Goal: Task Accomplishment & Management: Manage account settings

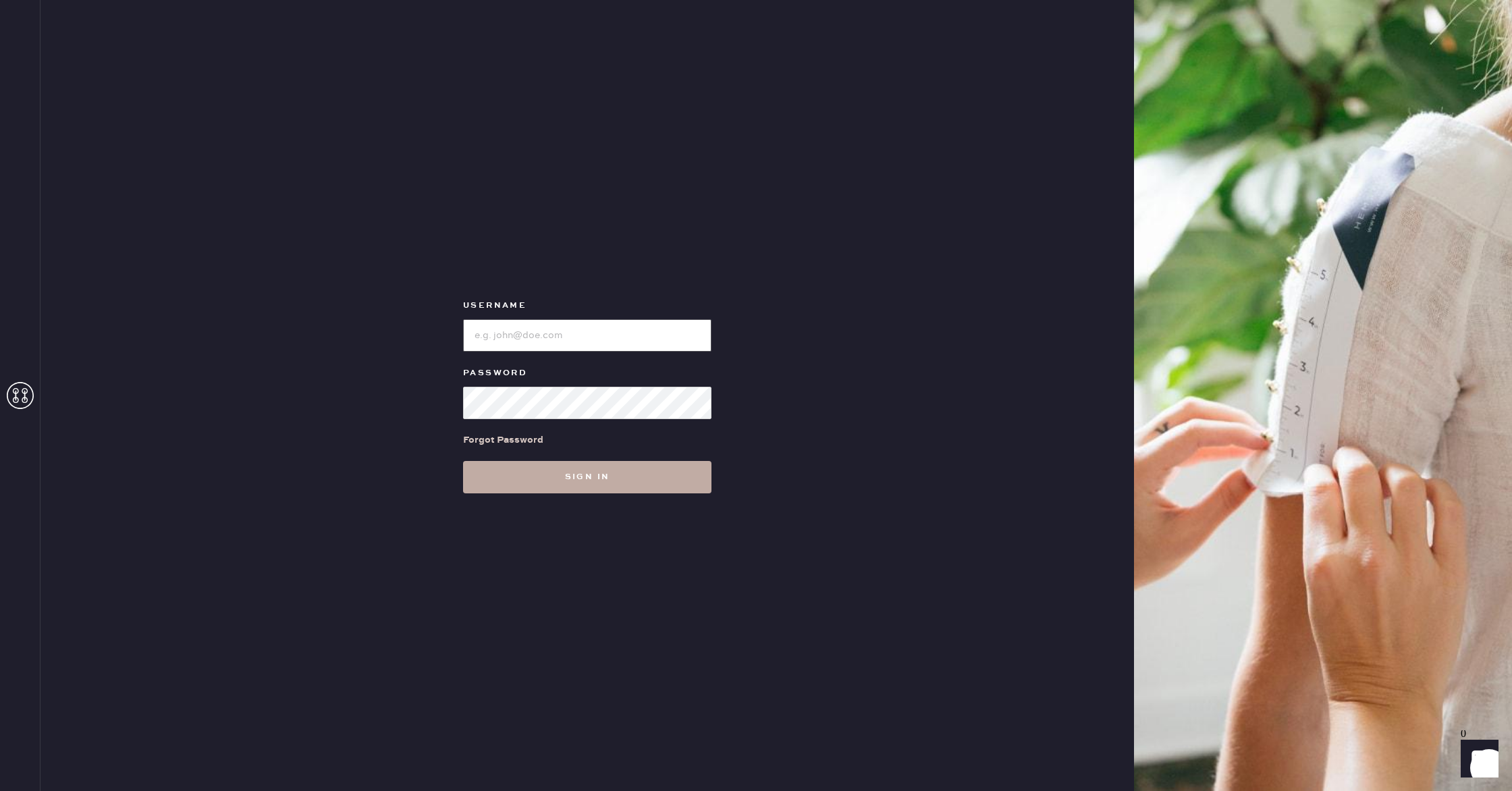
type input "reformationgoldcoastchicago"
click at [564, 474] on button "Sign in" at bounding box center [587, 477] width 248 height 33
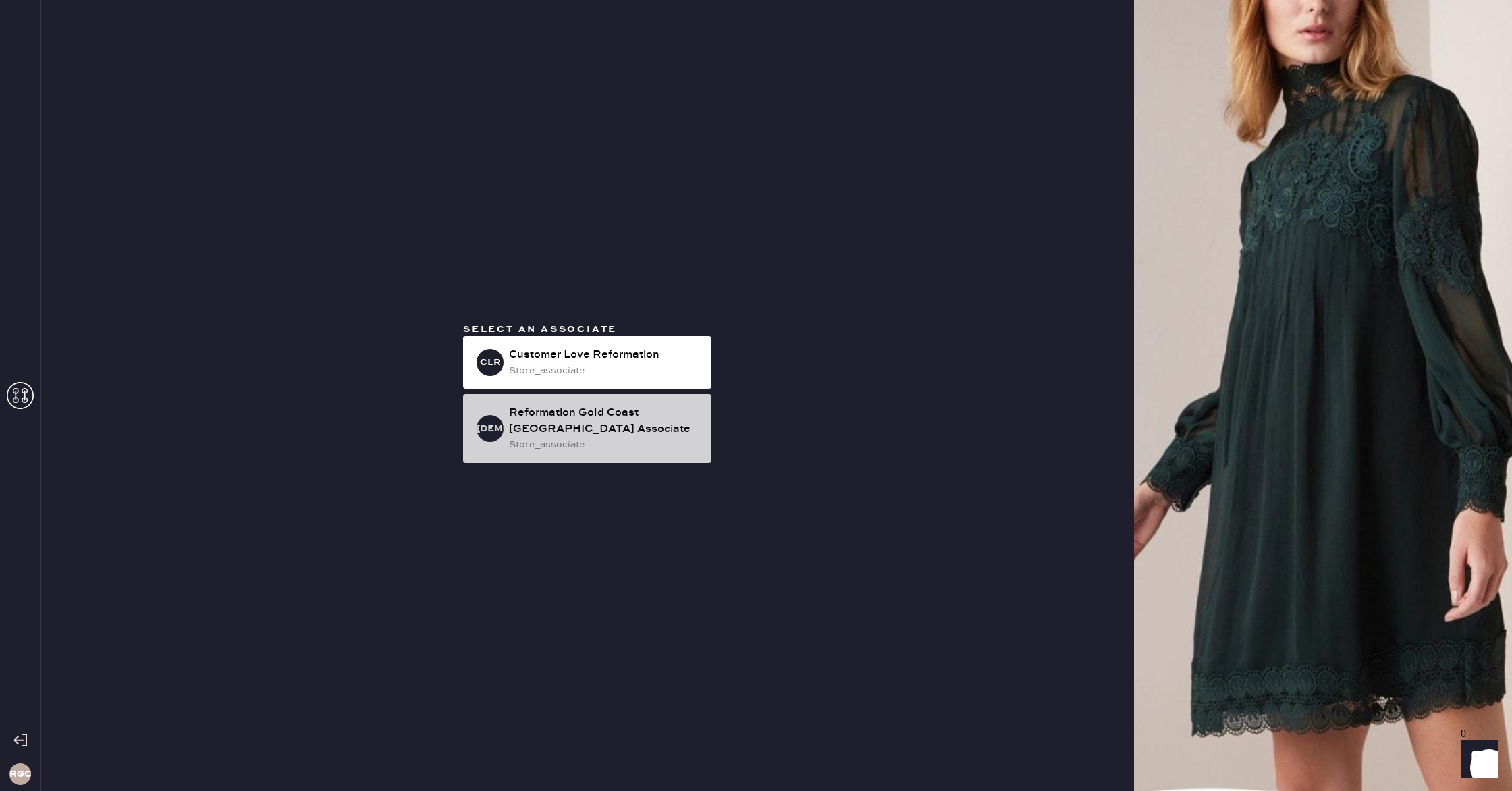
click at [556, 430] on div "Reformation Gold Coast [GEOGRAPHIC_DATA] Associate" at bounding box center [604, 421] width 191 height 33
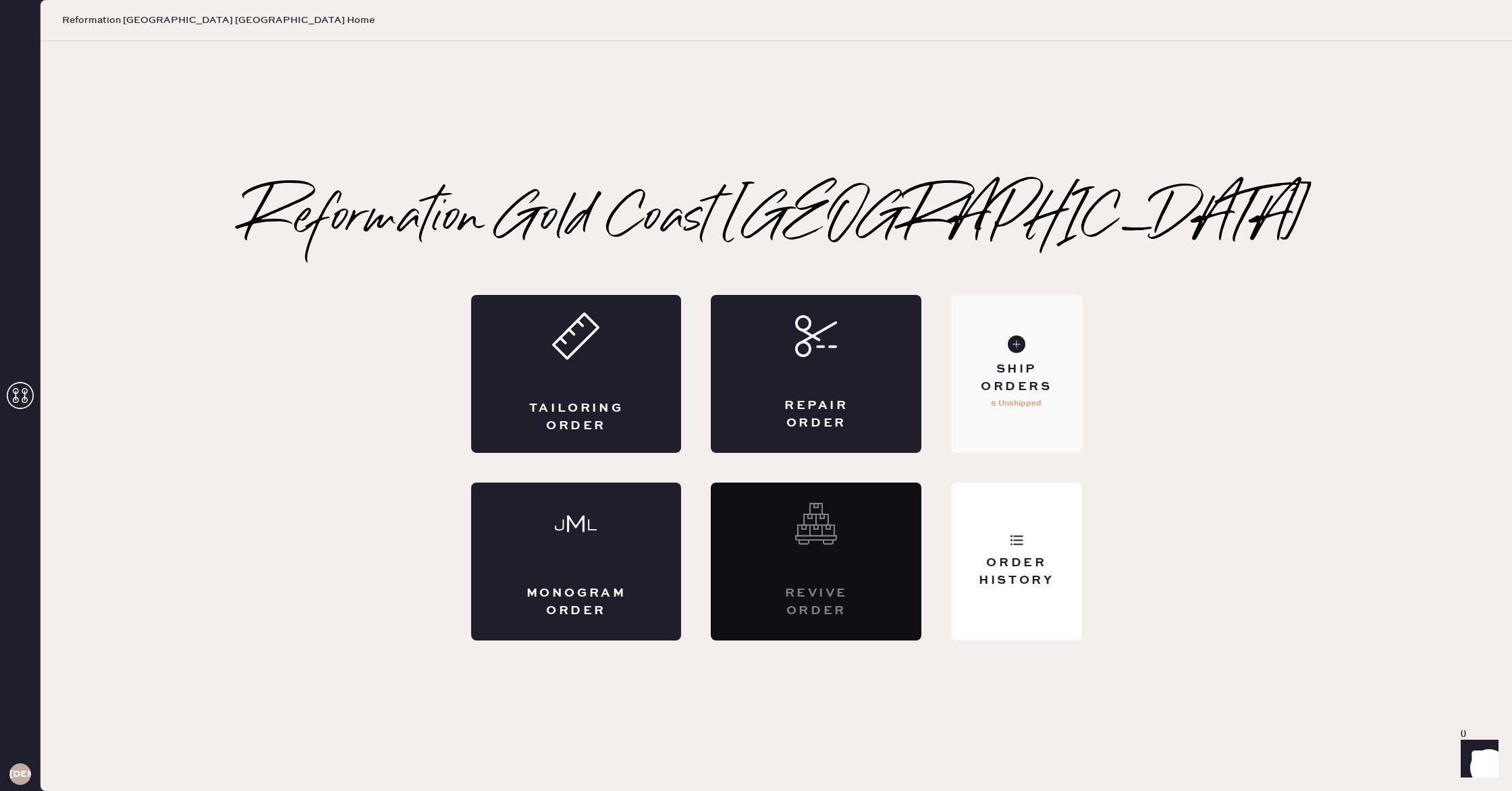
click at [1021, 395] on div "Ship Orders 5 Unshipped" at bounding box center [1016, 373] width 130 height 158
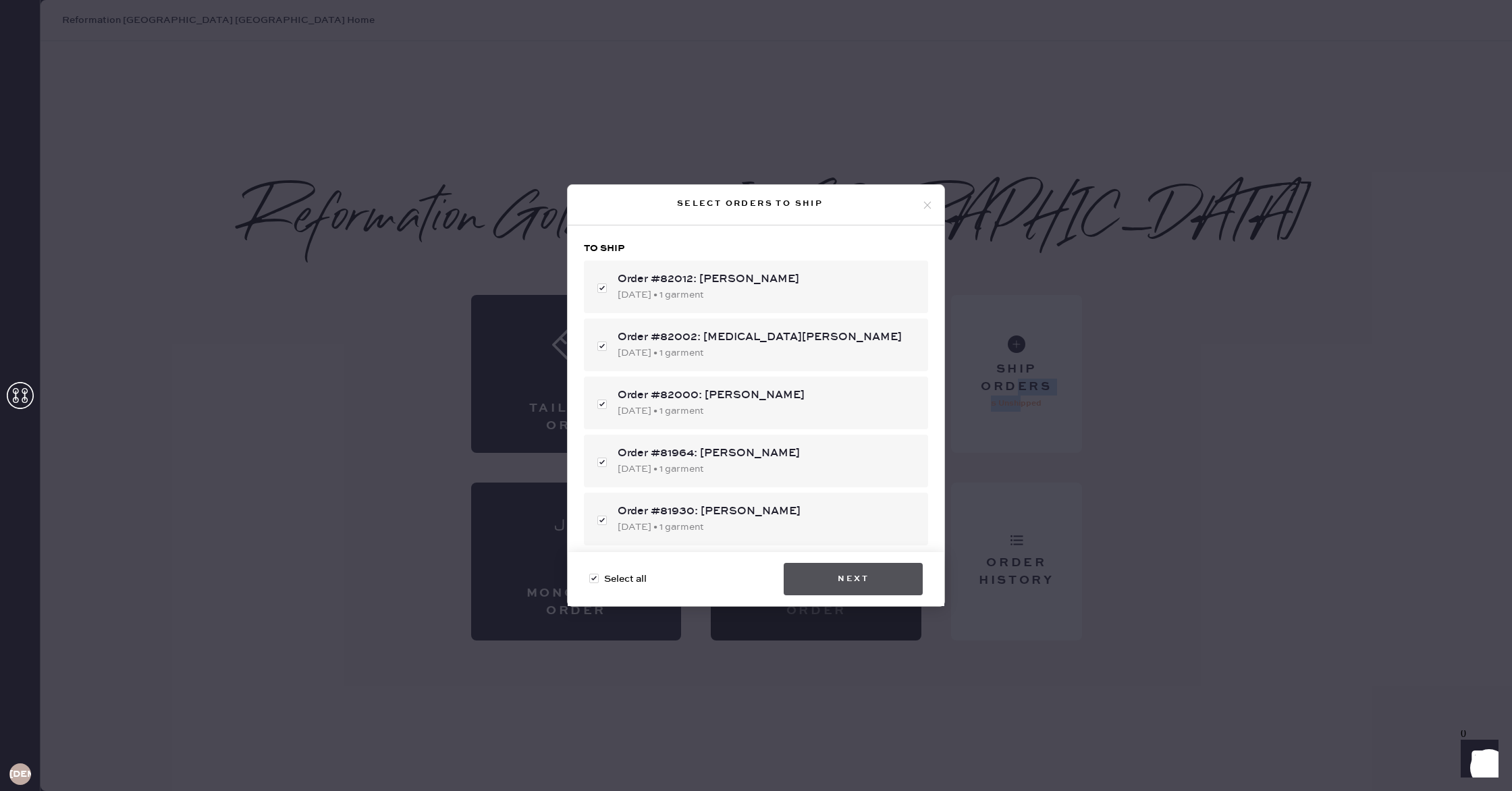
click at [868, 571] on button "Next" at bounding box center [853, 579] width 139 height 33
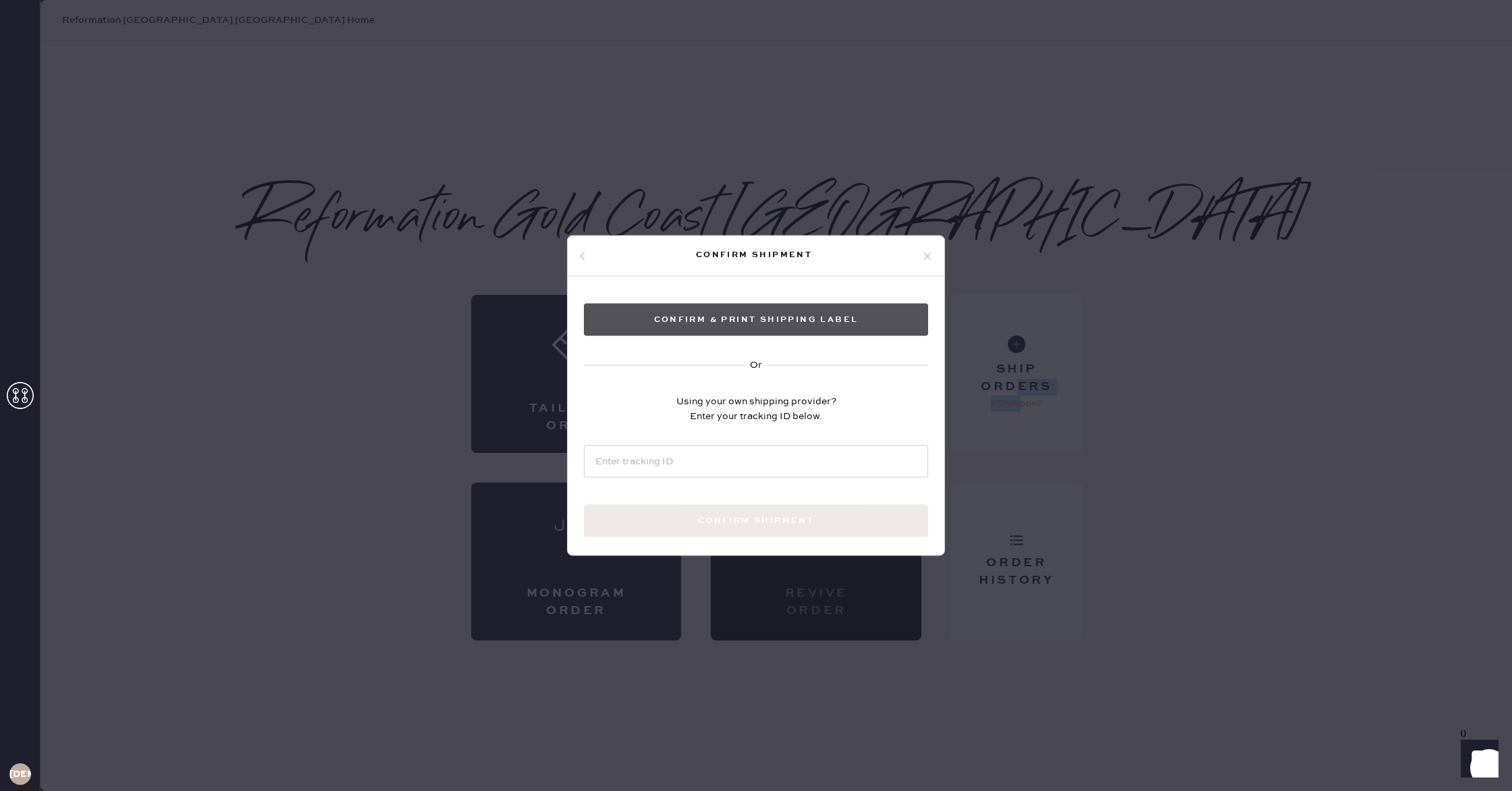
click at [746, 320] on button "Confirm & Print shipping label" at bounding box center [756, 319] width 344 height 33
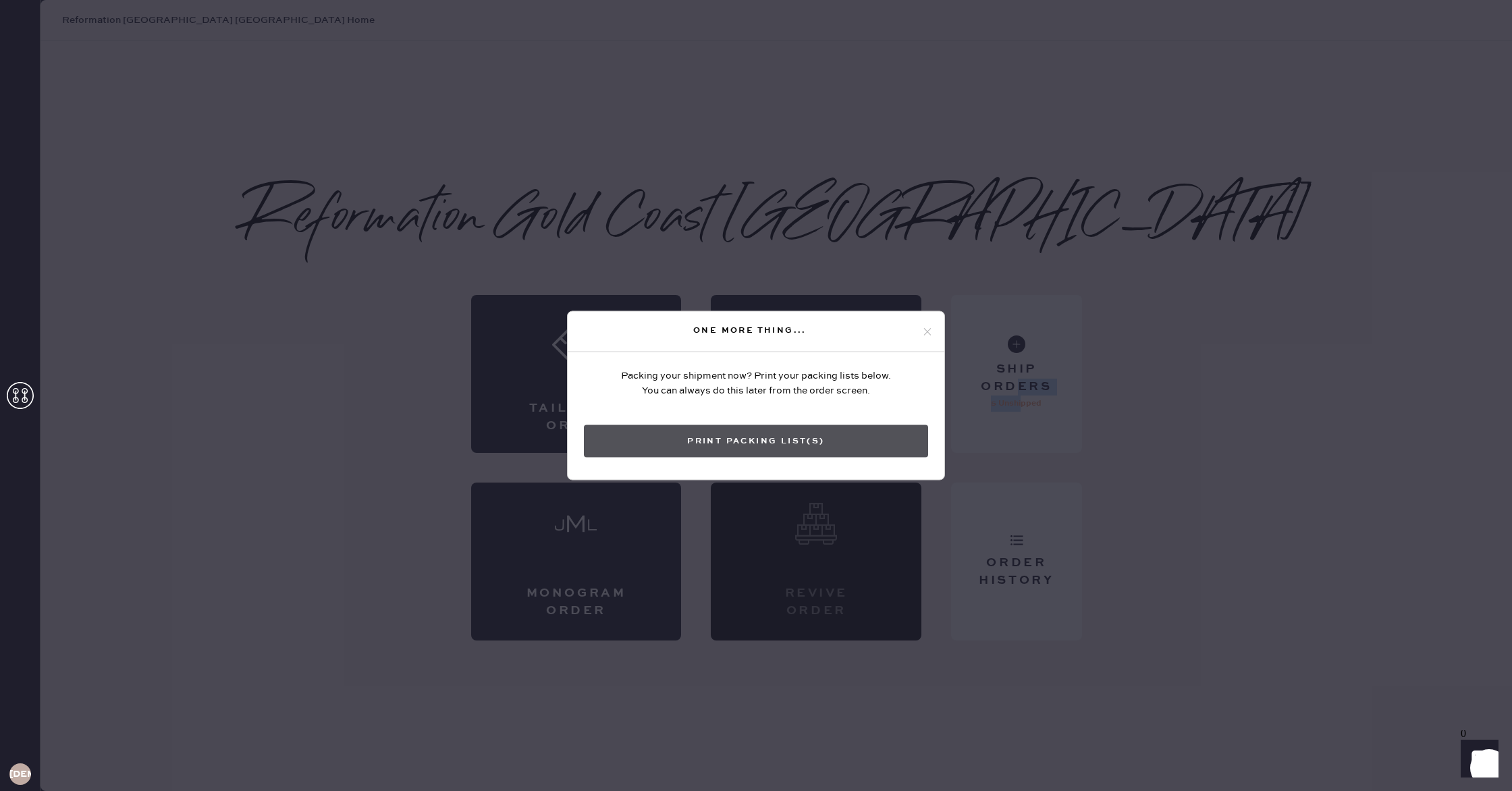
click at [745, 447] on button "Print Packing List(s)" at bounding box center [756, 441] width 344 height 33
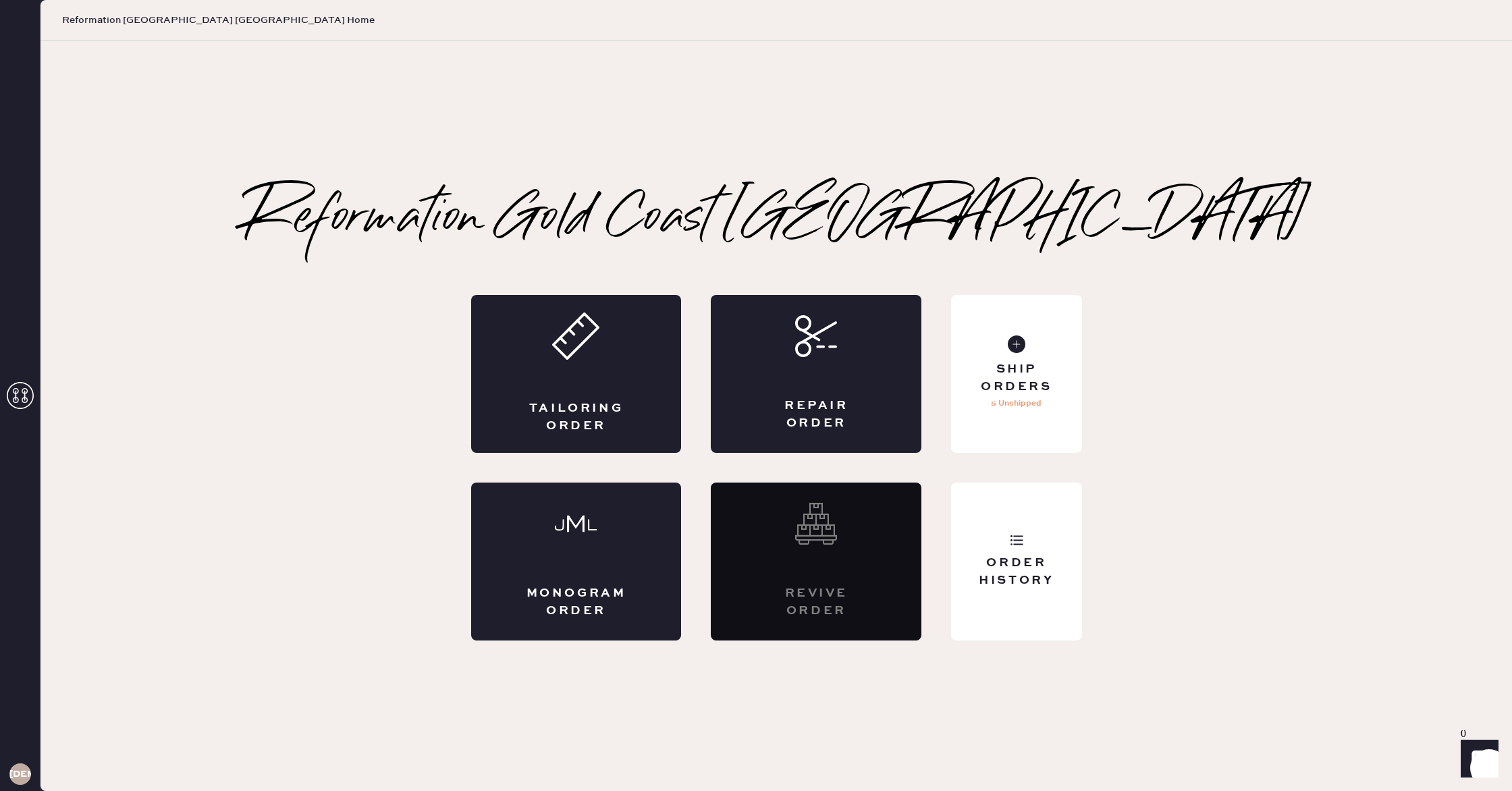
click at [1193, 555] on div "Reformation Gold Coast [GEOGRAPHIC_DATA] Packing slip Order # 82012 Customer in…" at bounding box center [776, 416] width 1471 height 448
click at [998, 531] on div "Order History" at bounding box center [1016, 561] width 130 height 158
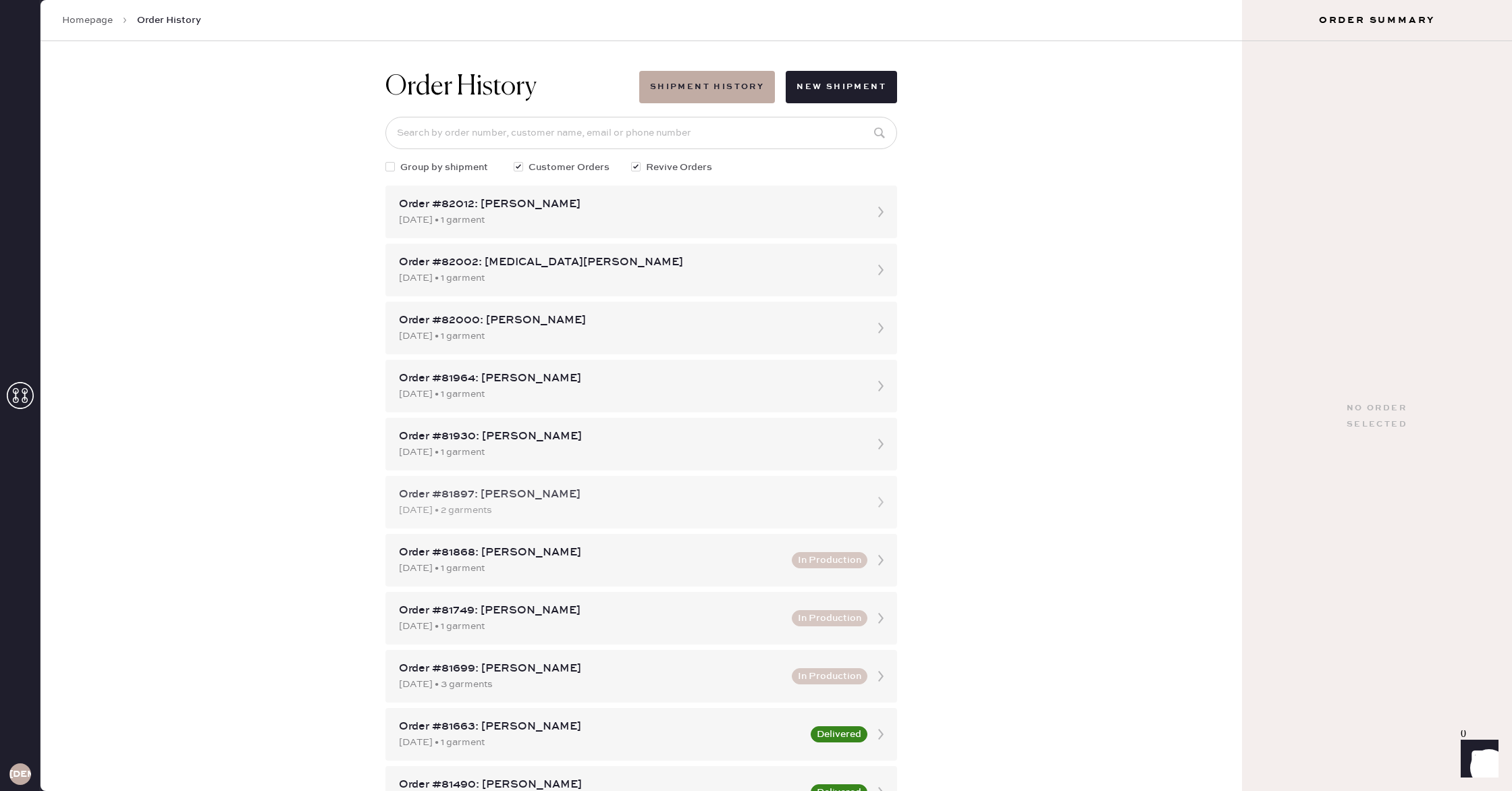
click at [553, 509] on div "[DATE] • 2 garments" at bounding box center [629, 510] width 460 height 15
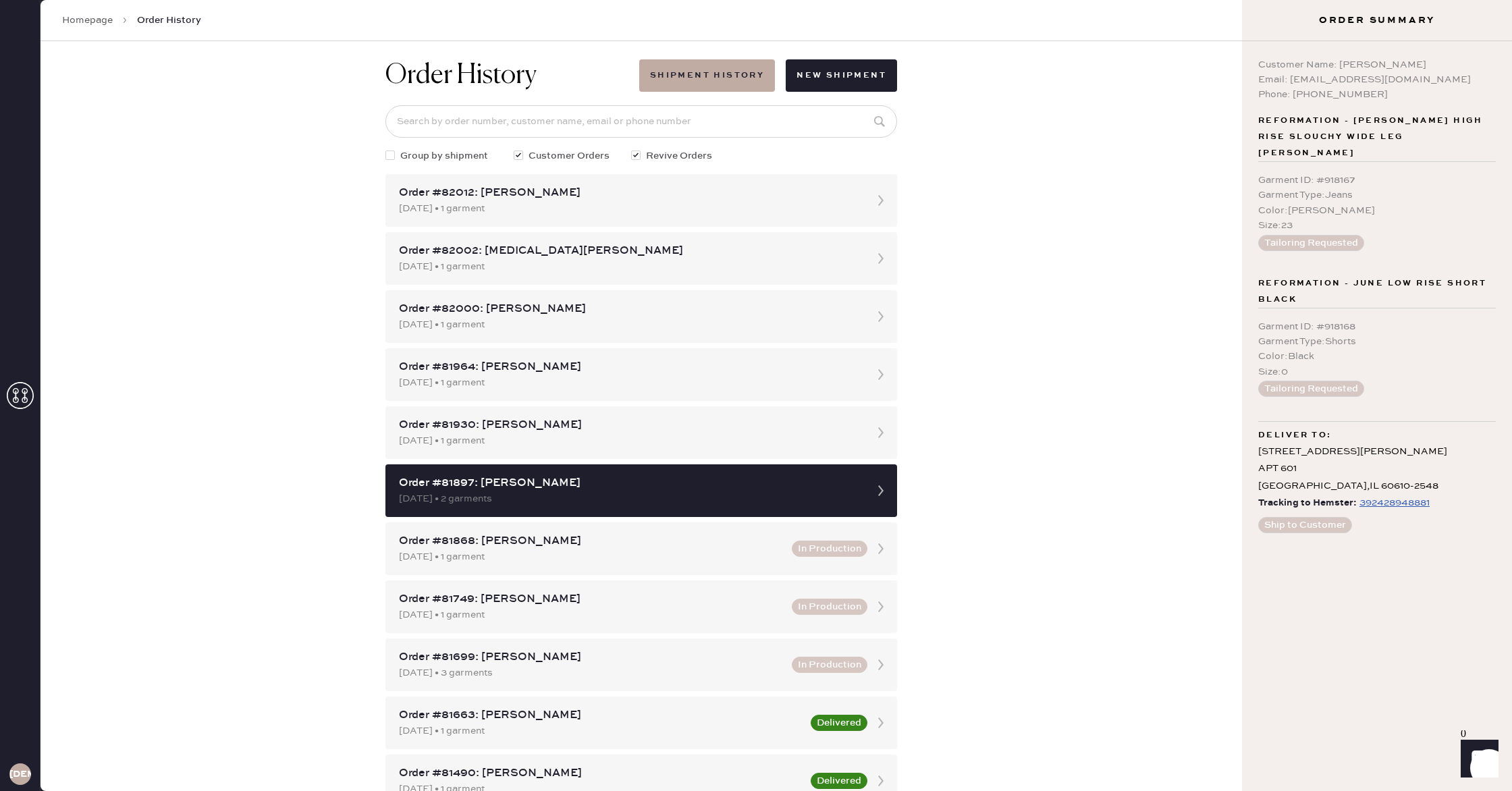
scroll to position [5, 0]
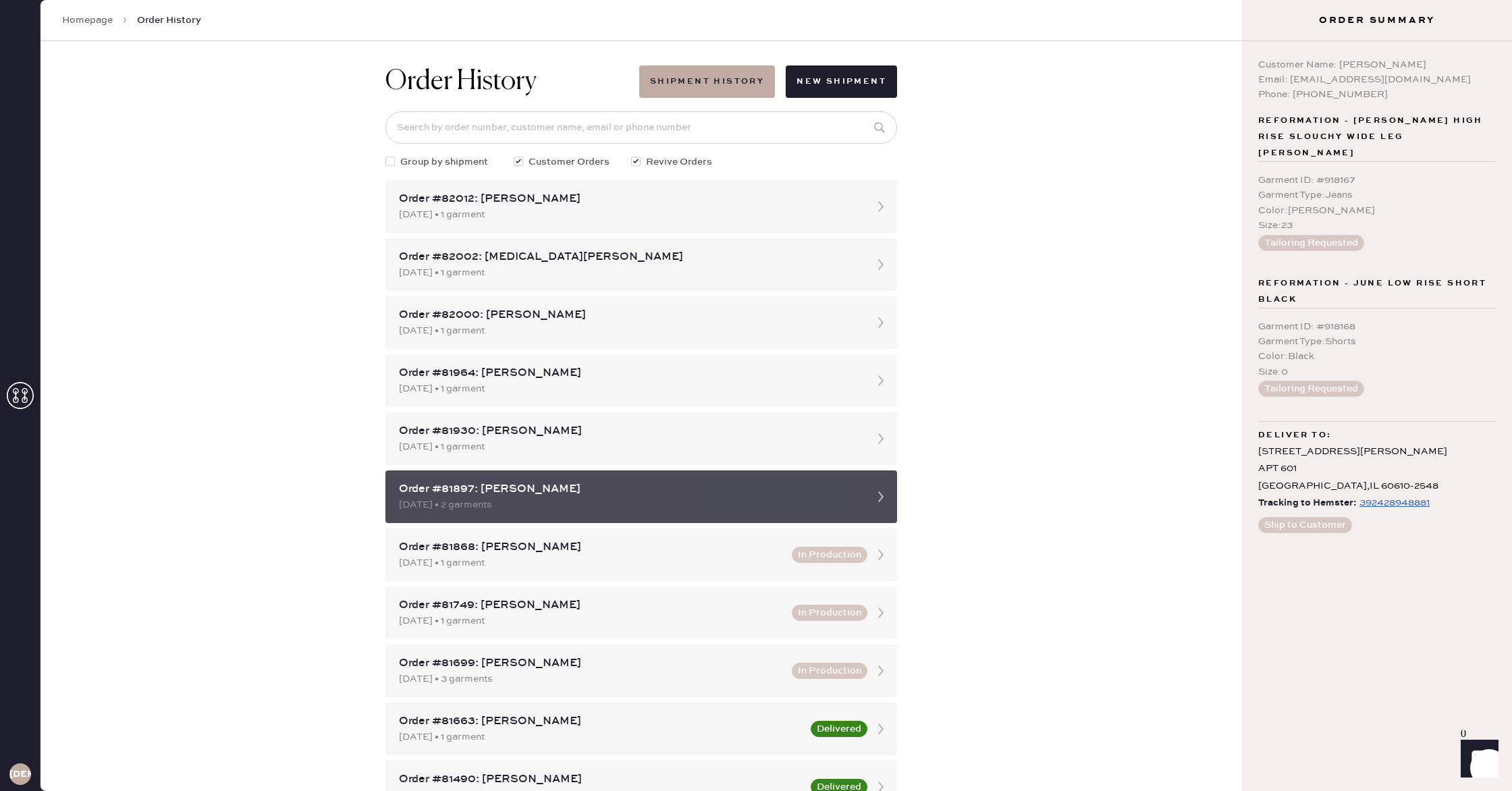
click at [524, 493] on div "Order #81897: [PERSON_NAME]" at bounding box center [629, 489] width 460 height 16
click at [523, 494] on div "Order #81897: [PERSON_NAME]" at bounding box center [629, 489] width 460 height 16
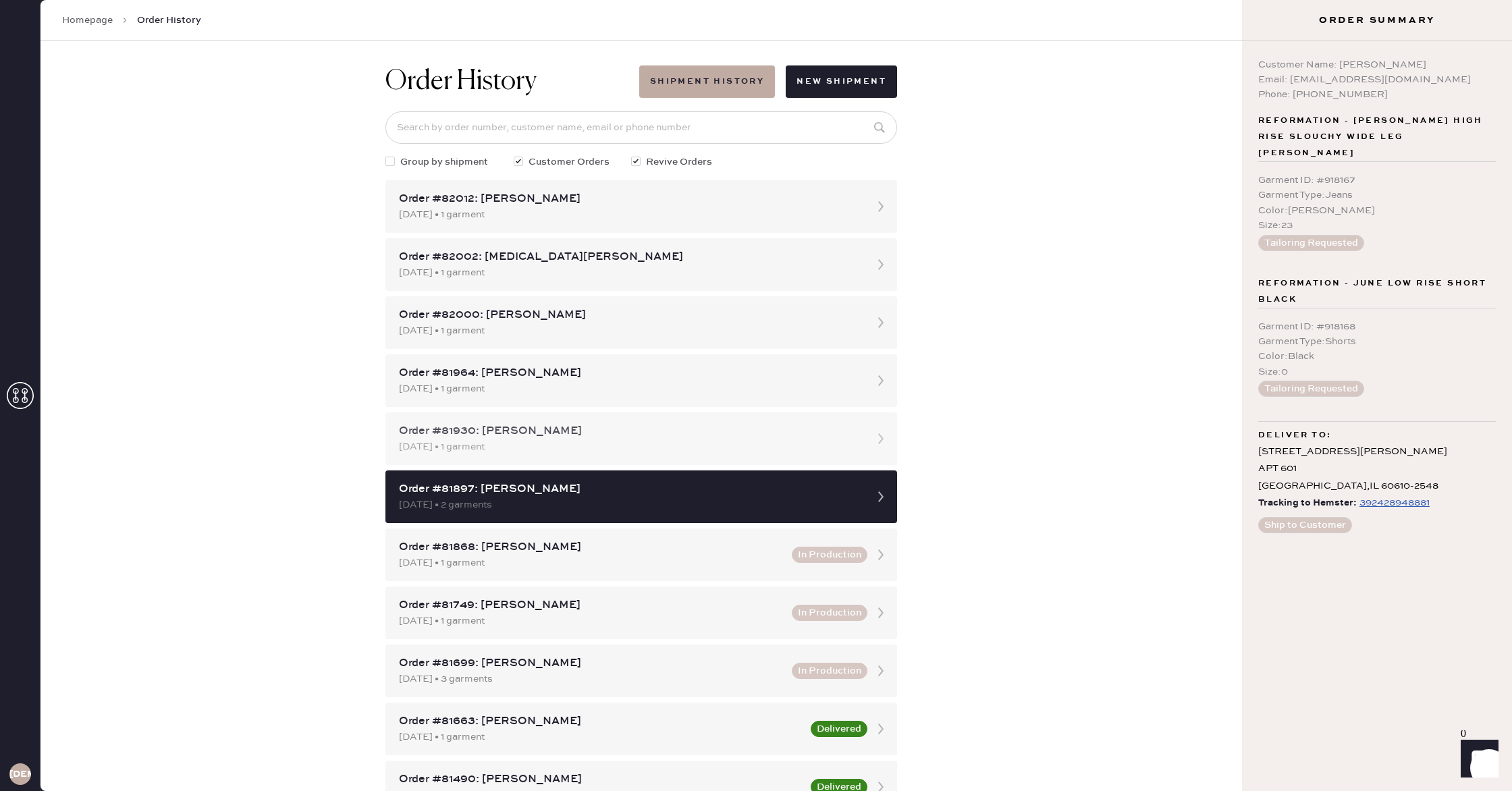
click at [721, 440] on div "[DATE] • 1 garment" at bounding box center [629, 447] width 460 height 15
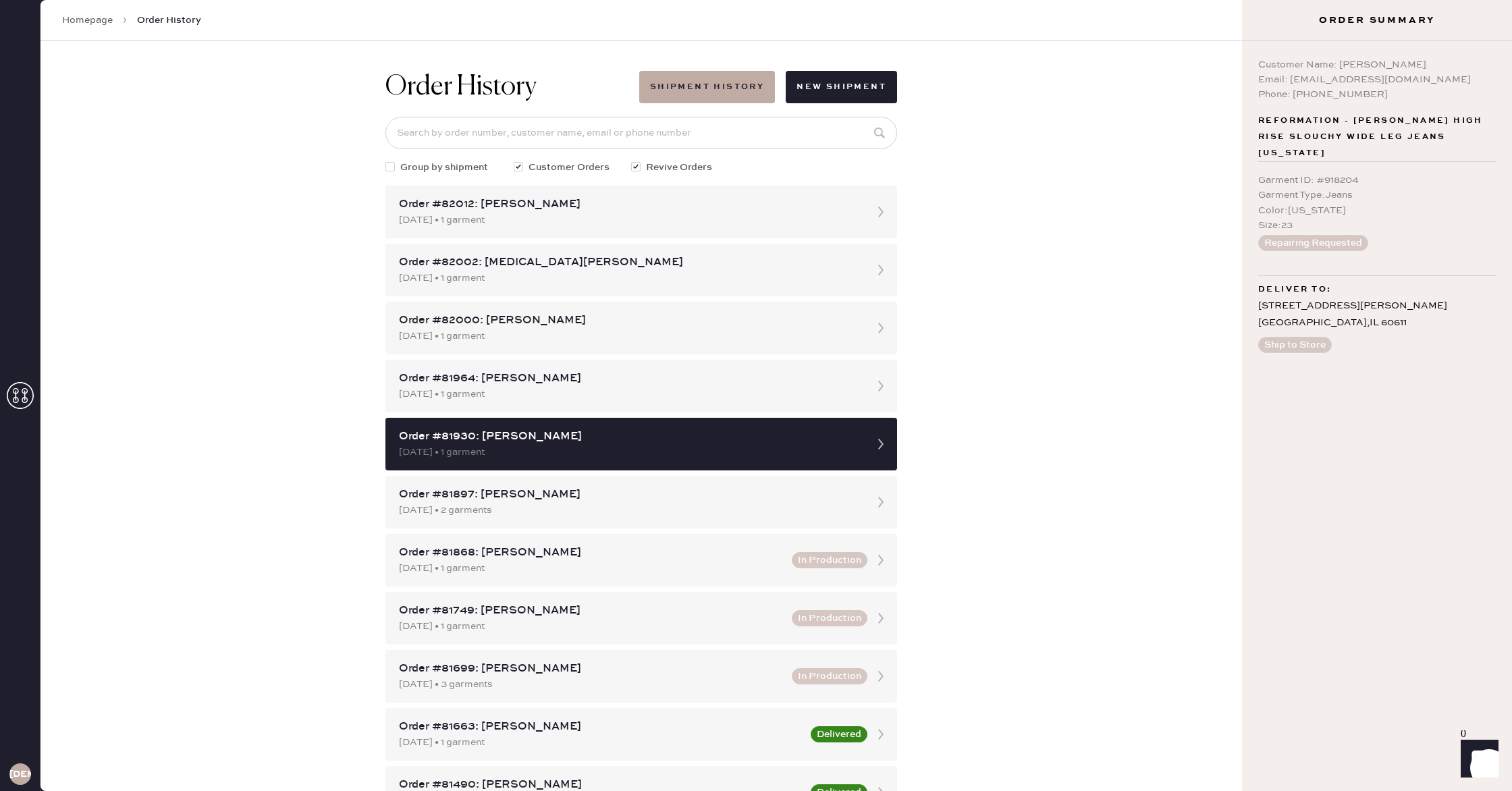
click at [391, 164] on div at bounding box center [389, 167] width 9 height 9
click at [386, 161] on input "Group by shipment" at bounding box center [385, 160] width 1 height 1
checkbox input "true"
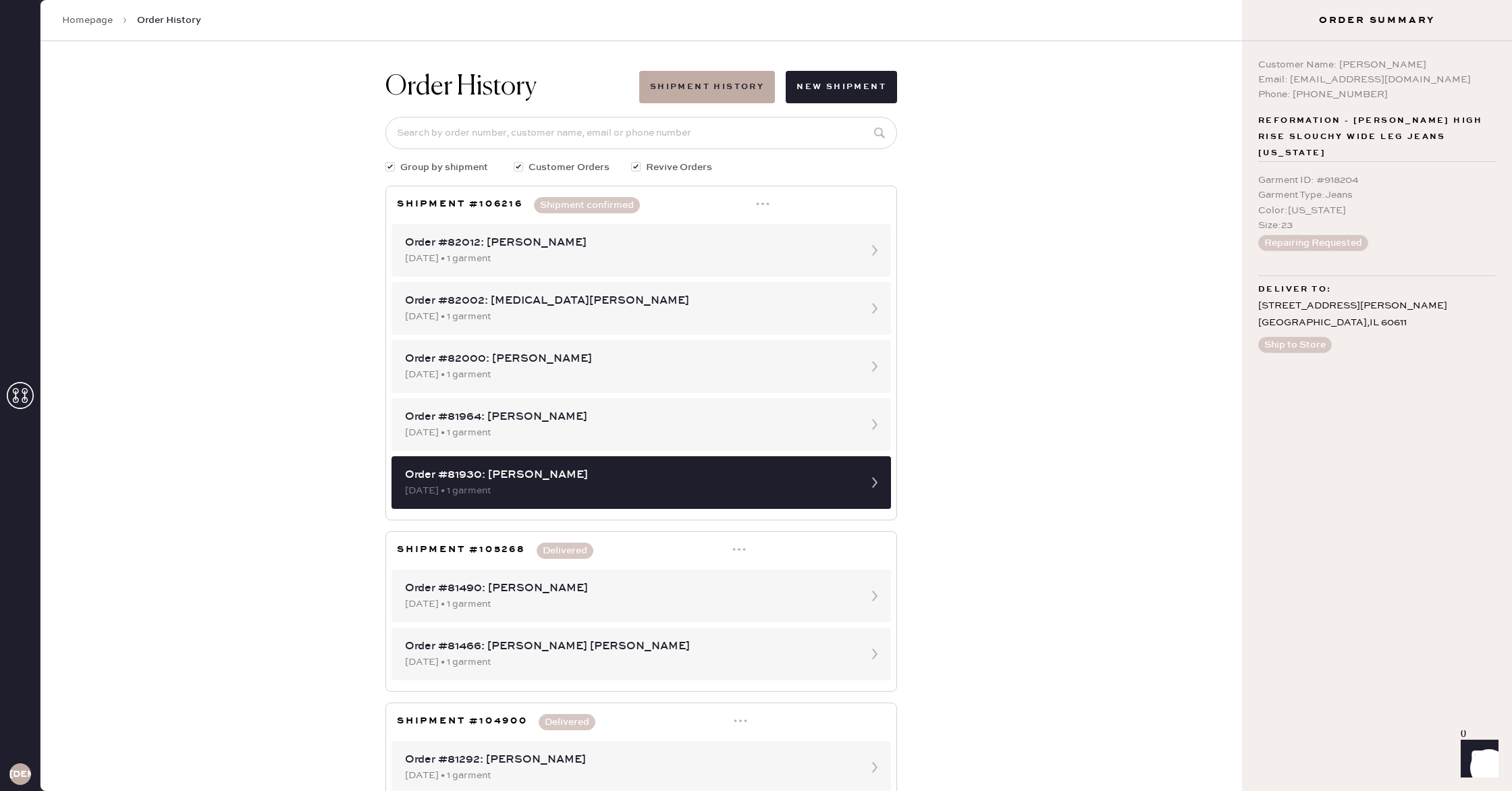
click at [762, 202] on icon at bounding box center [762, 204] width 14 height 14
click at [700, 234] on div "Print Shipping Label" at bounding box center [707, 230] width 93 height 15
